Goal: Task Accomplishment & Management: Use online tool/utility

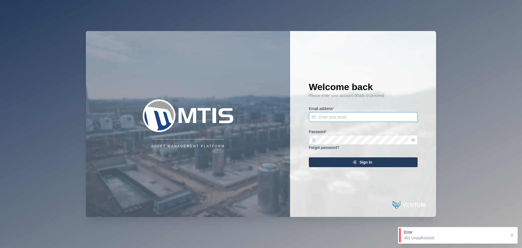
click at [351, 118] on input "Email address *" at bounding box center [363, 117] width 109 height 10
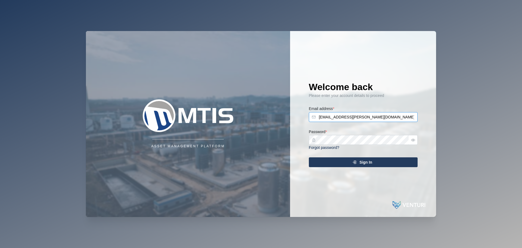
type input "[EMAIL_ADDRESS][PERSON_NAME][DOMAIN_NAME]"
click at [309, 157] on button "Sign In" at bounding box center [363, 162] width 109 height 10
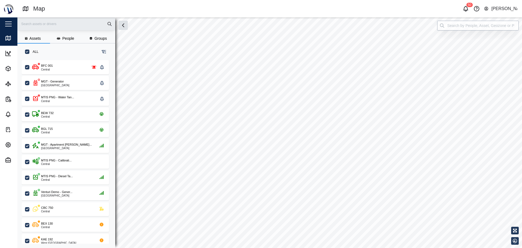
click at [448, 27] on input "search" at bounding box center [478, 26] width 82 height 10
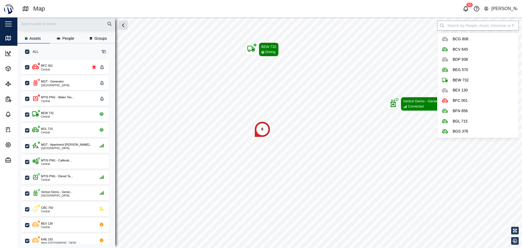
scroll to position [181, 85]
type input "V"
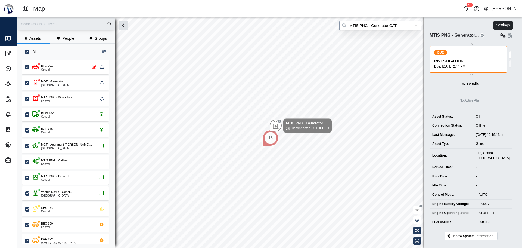
type input "MTIS PNG - Generator CAT"
click at [504, 37] on icon "button" at bounding box center [502, 35] width 5 height 4
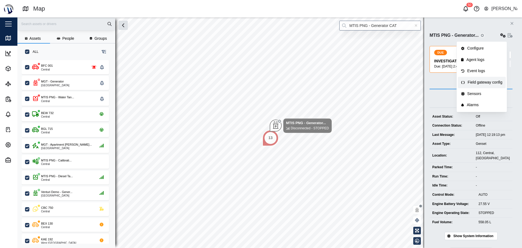
click at [485, 84] on div "Field gateway config" at bounding box center [484, 82] width 35 height 6
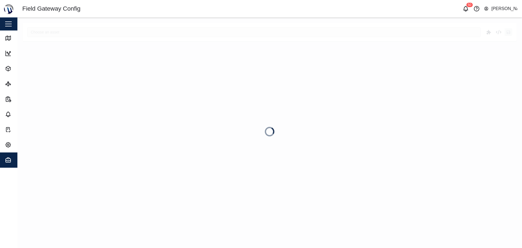
type input "MTIS PNG - Generator CAT"
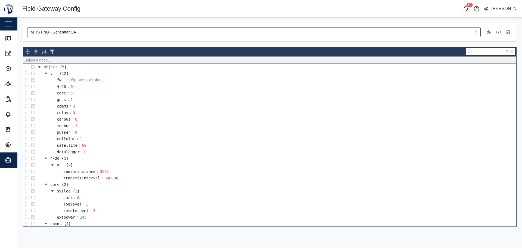
click at [151, 48] on div "object {5} v {12} fw : vfg-3050-alpha-1 4-20 : 0 core : 5 gnss : 1 comms : 3 re…" at bounding box center [269, 136] width 493 height 179
click at [305, 16] on header "Field Gateway Config 50 [PERSON_NAME]" at bounding box center [261, 8] width 522 height 17
click at [8, 39] on icon at bounding box center [8, 38] width 5 height 4
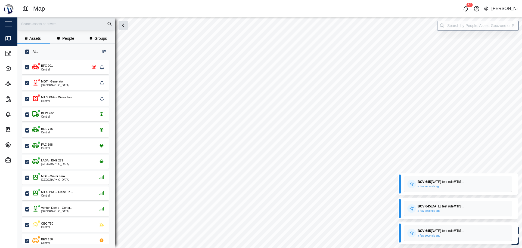
checkbox input "true"
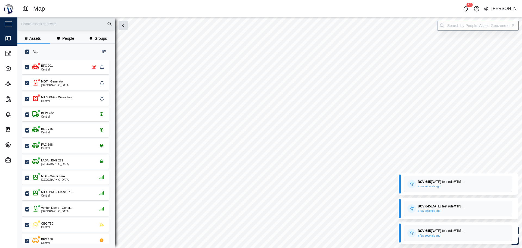
checkbox input "true"
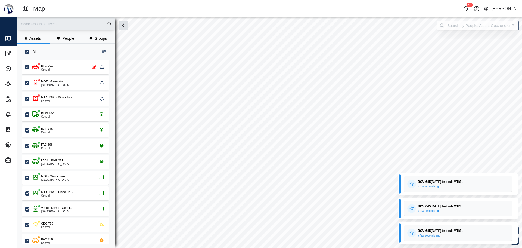
checkbox input "true"
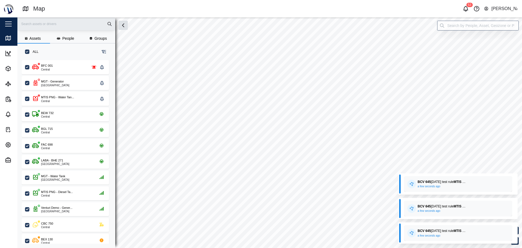
checkbox input "true"
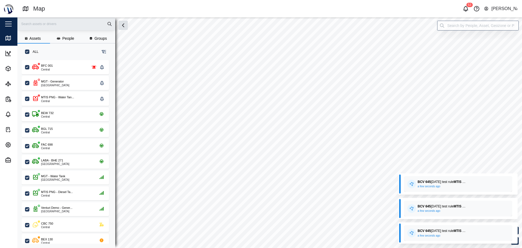
checkbox input "true"
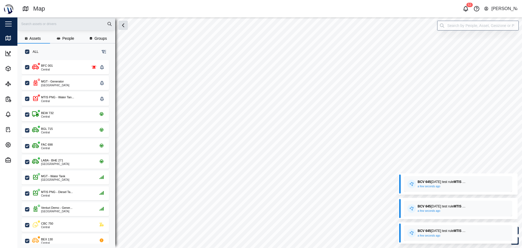
checkbox input "true"
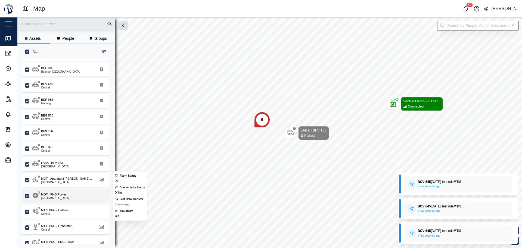
scroll to position [211, 0]
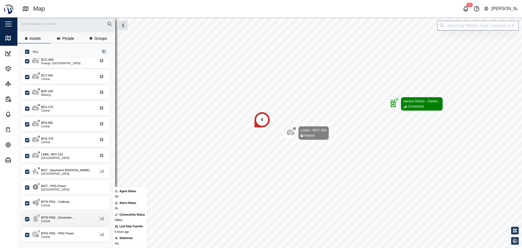
click at [61, 220] on div "Central" at bounding box center [57, 221] width 33 height 3
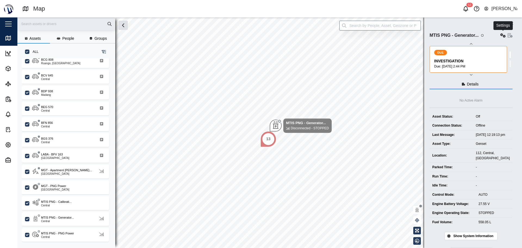
click at [502, 36] on icon "button" at bounding box center [502, 35] width 5 height 4
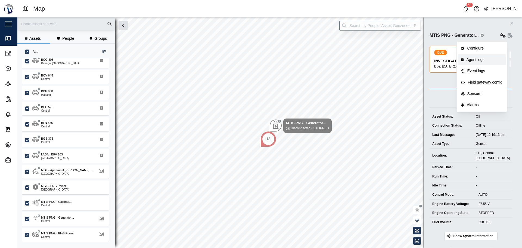
click at [477, 63] on link "Agent logs" at bounding box center [482, 59] width 48 height 11
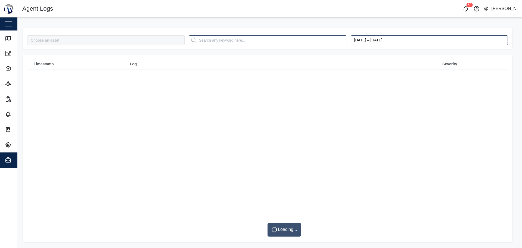
type input "MTIS PNG - Generator CAT"
